Goal: Transaction & Acquisition: Book appointment/travel/reservation

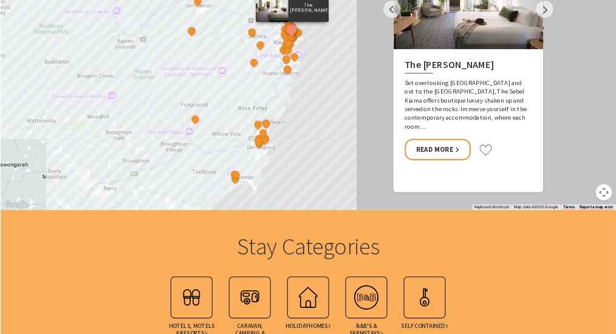
scroll to position [972, 0]
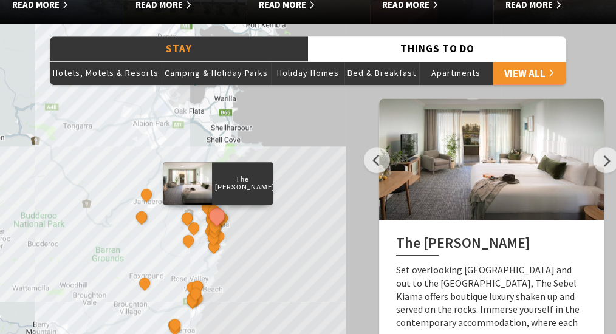
click at [307, 206] on div "The Sebel Kiama Seaside Escape 1 Kiama Coast Holiday Parks Winter Deal Bellevue…" at bounding box center [308, 242] width 616 height 437
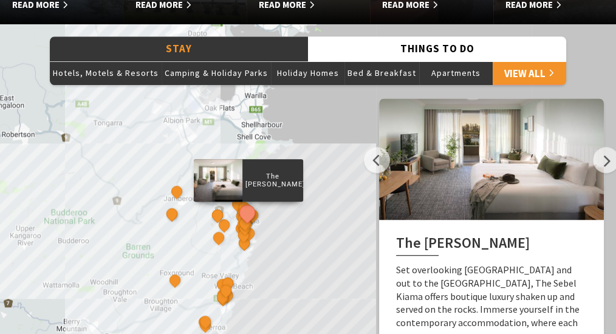
drag, startPoint x: 299, startPoint y: 234, endPoint x: 333, endPoint y: 229, distance: 34.4
click at [333, 230] on div "The Sebel Kiama Seaside Escape 1 Kiama Coast Holiday Parks Winter Deal Bellevue…" at bounding box center [308, 242] width 616 height 437
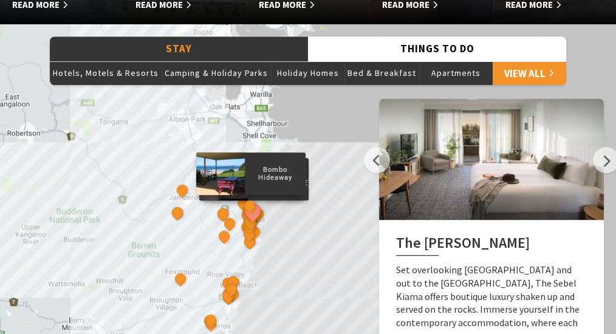
click at [240, 200] on button "See detail about That Retro Place Kiama" at bounding box center [244, 203] width 16 height 16
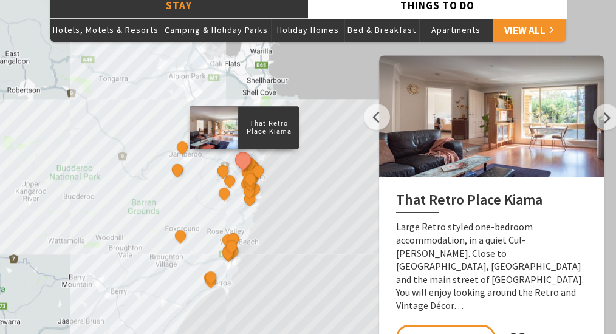
scroll to position [1053, 0]
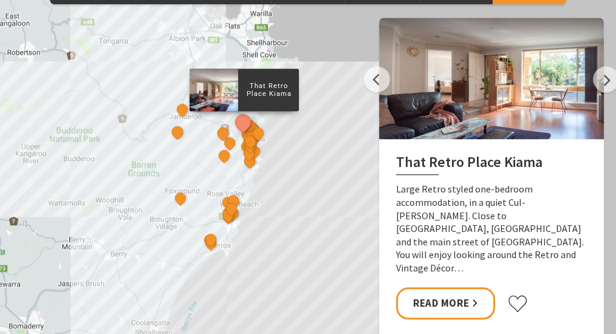
click at [318, 142] on div "The Sebel Kiama Seaside Escape 1 Kiama Coast Holiday Parks Winter Deal Bellevue…" at bounding box center [308, 162] width 616 height 437
click at [259, 95] on p "That Retro Place Kiama" at bounding box center [268, 89] width 61 height 19
click at [239, 118] on button "See detail about That Retro Place Kiama" at bounding box center [243, 122] width 22 height 22
click at [242, 119] on button "See detail about That Retro Place Kiama" at bounding box center [243, 122] width 22 height 22
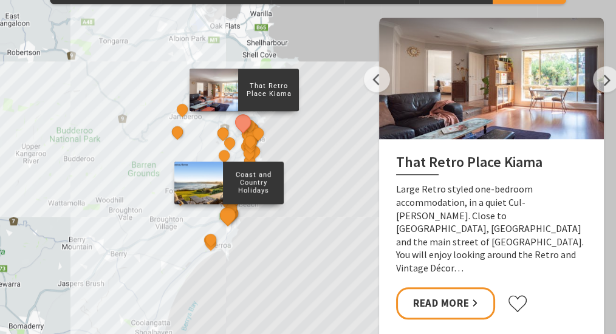
click at [228, 214] on button "See detail about Coast and Country Holidays" at bounding box center [228, 214] width 22 height 22
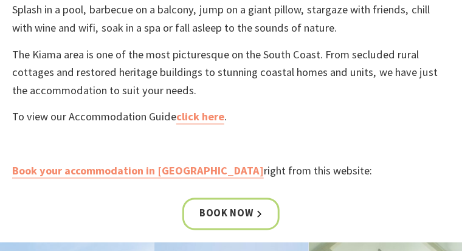
scroll to position [506, 0]
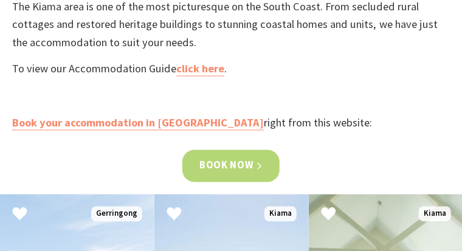
click at [245, 160] on link "Book now" at bounding box center [230, 166] width 97 height 32
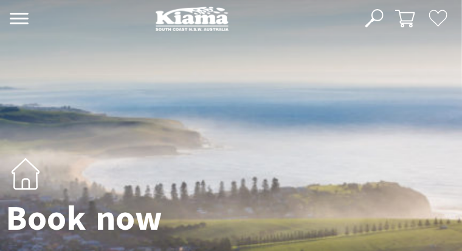
select select "3"
select select "2"
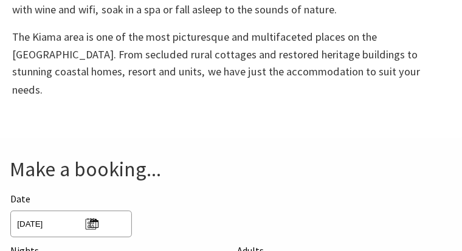
scroll to position [395, 0]
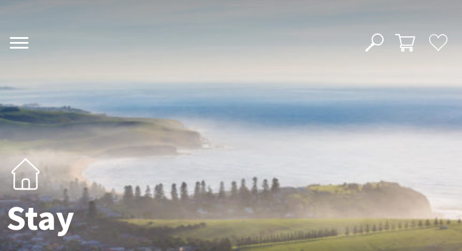
scroll to position [504, 0]
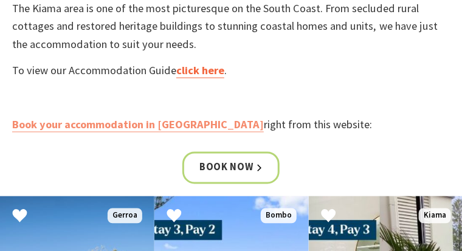
click at [183, 77] on link "click here" at bounding box center [200, 71] width 48 height 15
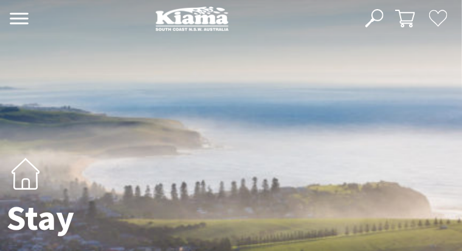
click at [16, 17] on icon at bounding box center [19, 19] width 20 height 12
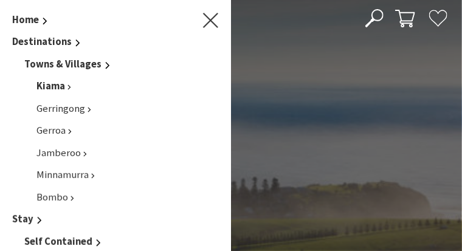
click at [50, 87] on span "Kiama" at bounding box center [50, 86] width 29 height 13
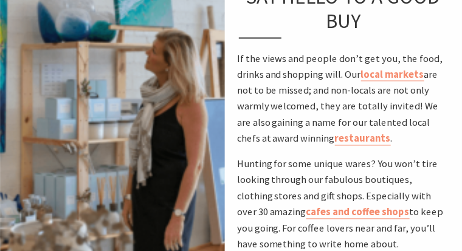
scroll to position [1731, 0]
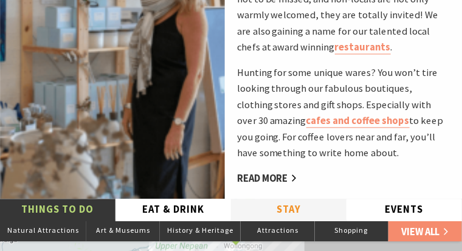
click at [284, 199] on button "Stay" at bounding box center [288, 210] width 115 height 22
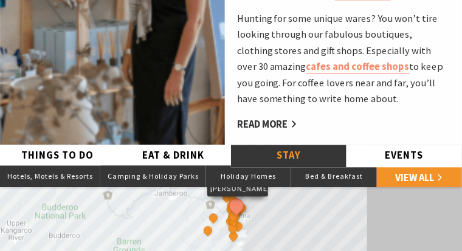
scroll to position [1852, 0]
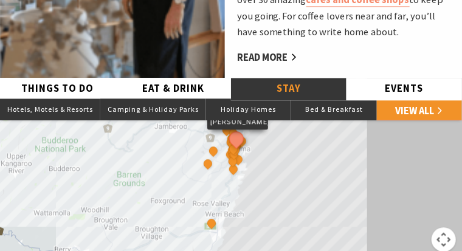
click at [446, 227] on button "Map camera controls" at bounding box center [443, 239] width 24 height 24
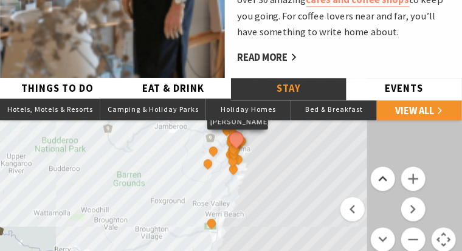
click at [383, 166] on button "Move up" at bounding box center [382, 178] width 24 height 24
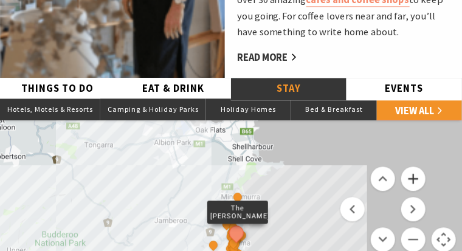
click at [408, 166] on button "Zoom in" at bounding box center [413, 178] width 24 height 24
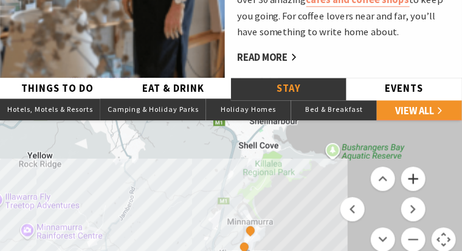
click at [408, 166] on button "Zoom in" at bounding box center [413, 178] width 24 height 24
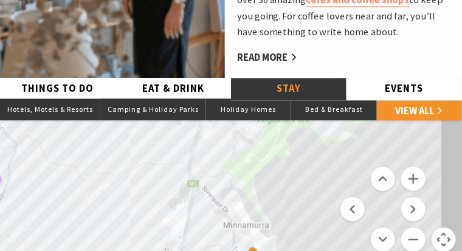
drag, startPoint x: 319, startPoint y: 162, endPoint x: 285, endPoint y: 83, distance: 86.0
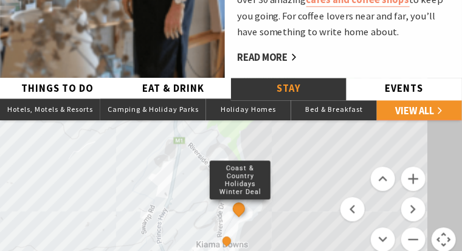
click at [236, 200] on button "See detail about Coast & Country Holidays Winter Deal" at bounding box center [238, 208] width 17 height 17
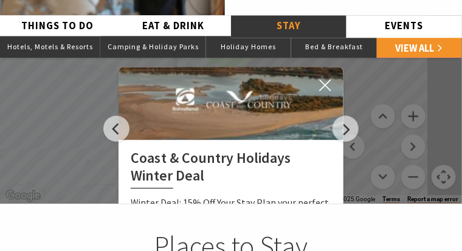
scroll to position [1913, 0]
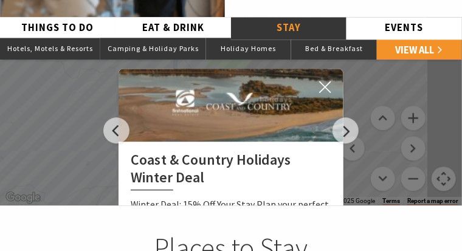
click at [245, 151] on h2 "Coast & Country Holidays Winter Deal" at bounding box center [231, 170] width 200 height 39
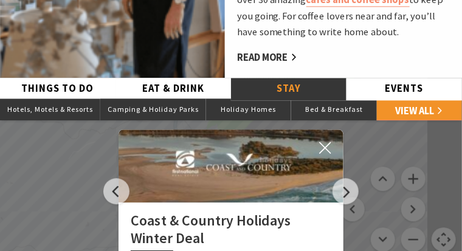
scroll to position [1852, 0]
click at [321, 142] on icon at bounding box center [325, 148] width 12 height 12
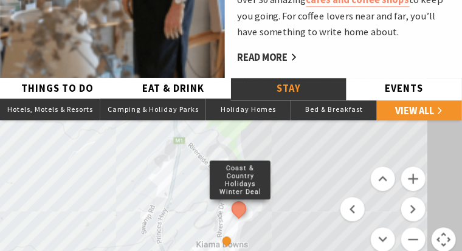
click at [239, 198] on button "See detail about Coast & Country Holidays Winter Deal" at bounding box center [238, 208] width 21 height 21
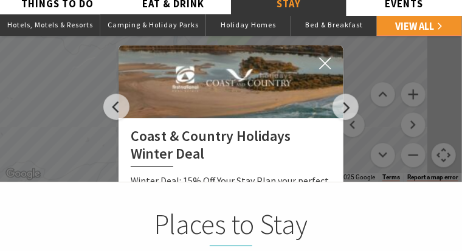
scroll to position [1913, 0]
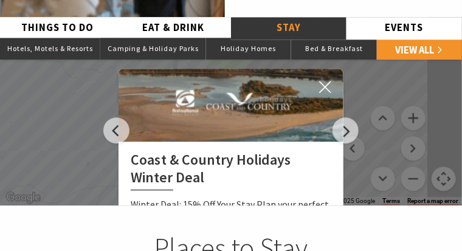
click at [247, 151] on h2 "Coast & Country Holidays Winter Deal" at bounding box center [231, 170] width 200 height 39
click at [168, 151] on h2 "Coast & Country Holidays Winter Deal" at bounding box center [231, 170] width 200 height 39
click at [335, 117] on button "Next" at bounding box center [345, 130] width 26 height 26
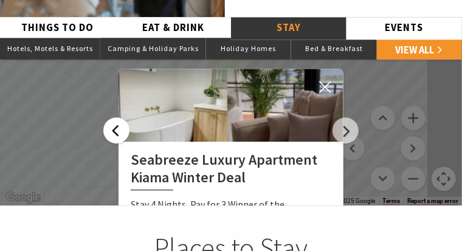
click at [118, 117] on button "Previous" at bounding box center [116, 130] width 26 height 26
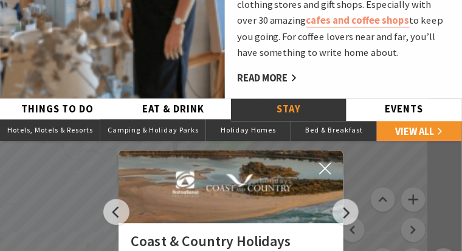
scroll to position [1822, 0]
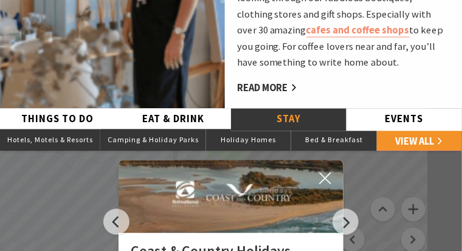
click at [325, 172] on icon at bounding box center [325, 178] width 12 height 12
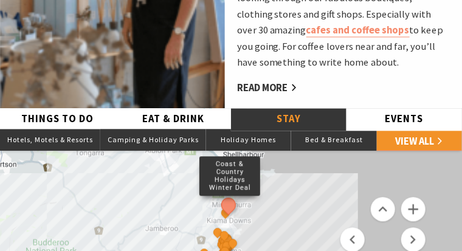
click at [228, 194] on button "See detail about Coast & Country Holidays Winter Deal" at bounding box center [228, 204] width 21 height 21
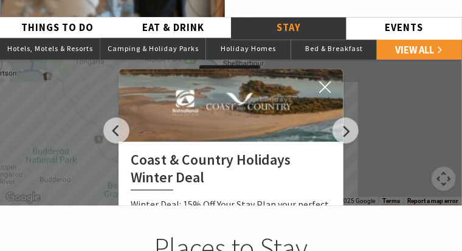
scroll to position [1883, 0]
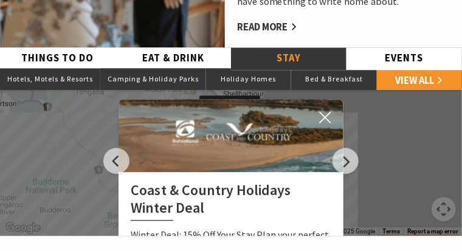
click at [256, 182] on h2 "Coast & Country Holidays Winter Deal" at bounding box center [231, 201] width 200 height 39
click at [190, 182] on h2 "Coast & Country Holidays Winter Deal" at bounding box center [231, 201] width 200 height 39
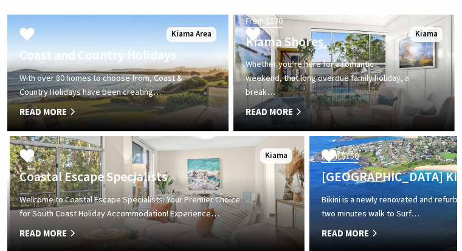
scroll to position [2186, 0]
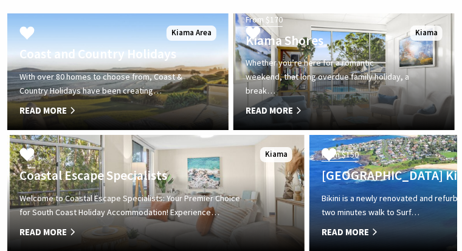
click at [55, 225] on span "Read More" at bounding box center [133, 232] width 228 height 15
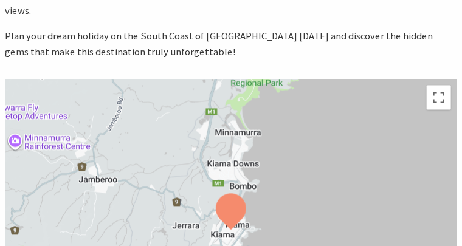
scroll to position [638, 0]
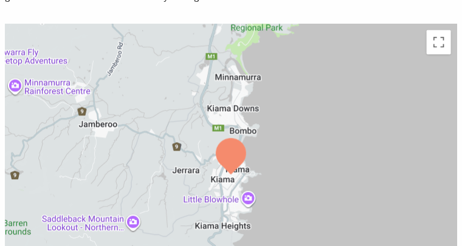
click at [227, 142] on img at bounding box center [231, 156] width 30 height 36
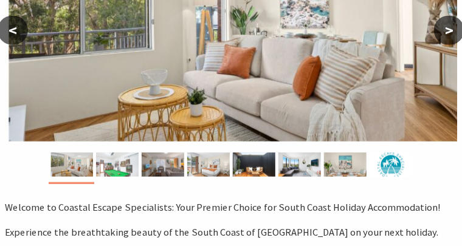
scroll to position [243, 0]
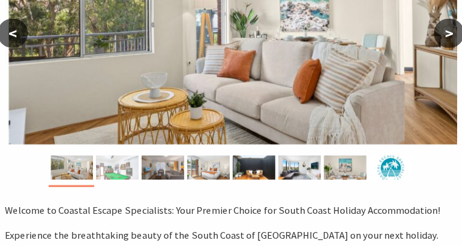
click at [118, 170] on img at bounding box center [117, 167] width 43 height 24
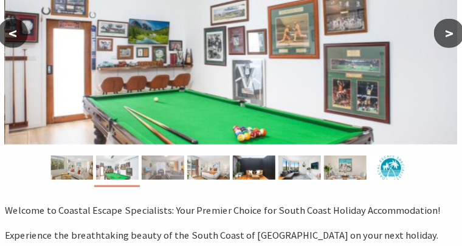
click at [161, 168] on img at bounding box center [163, 167] width 43 height 24
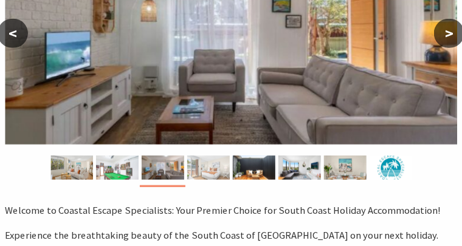
click at [216, 168] on img at bounding box center [208, 167] width 43 height 24
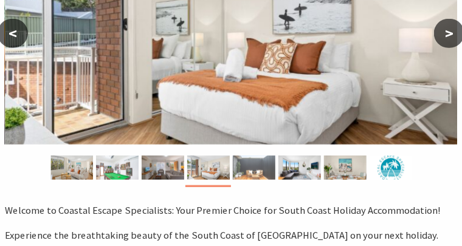
click at [253, 167] on img at bounding box center [254, 167] width 43 height 24
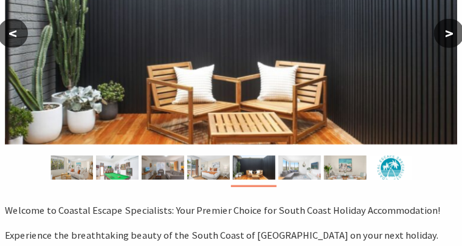
click at [287, 166] on img at bounding box center [299, 167] width 43 height 24
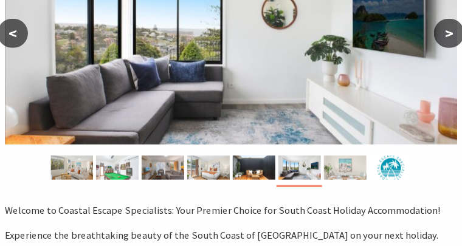
click at [339, 165] on img at bounding box center [345, 167] width 43 height 24
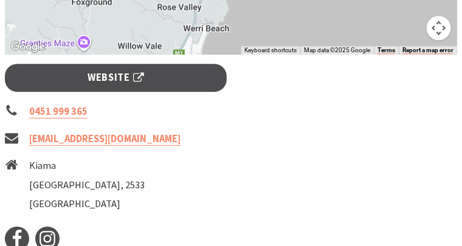
scroll to position [911, 0]
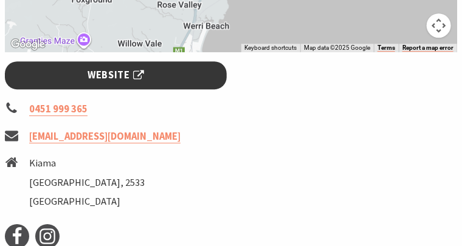
click at [114, 67] on span "Website" at bounding box center [115, 75] width 56 height 16
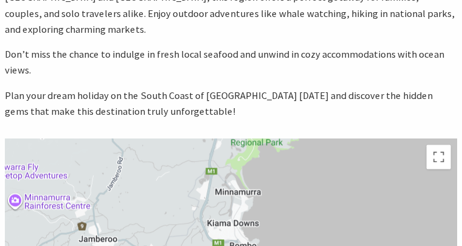
scroll to position [364, 0]
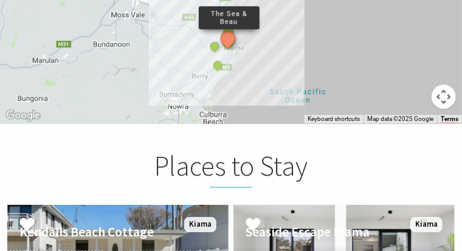
scroll to position [1913, 0]
